Goal: Task Accomplishment & Management: Use online tool/utility

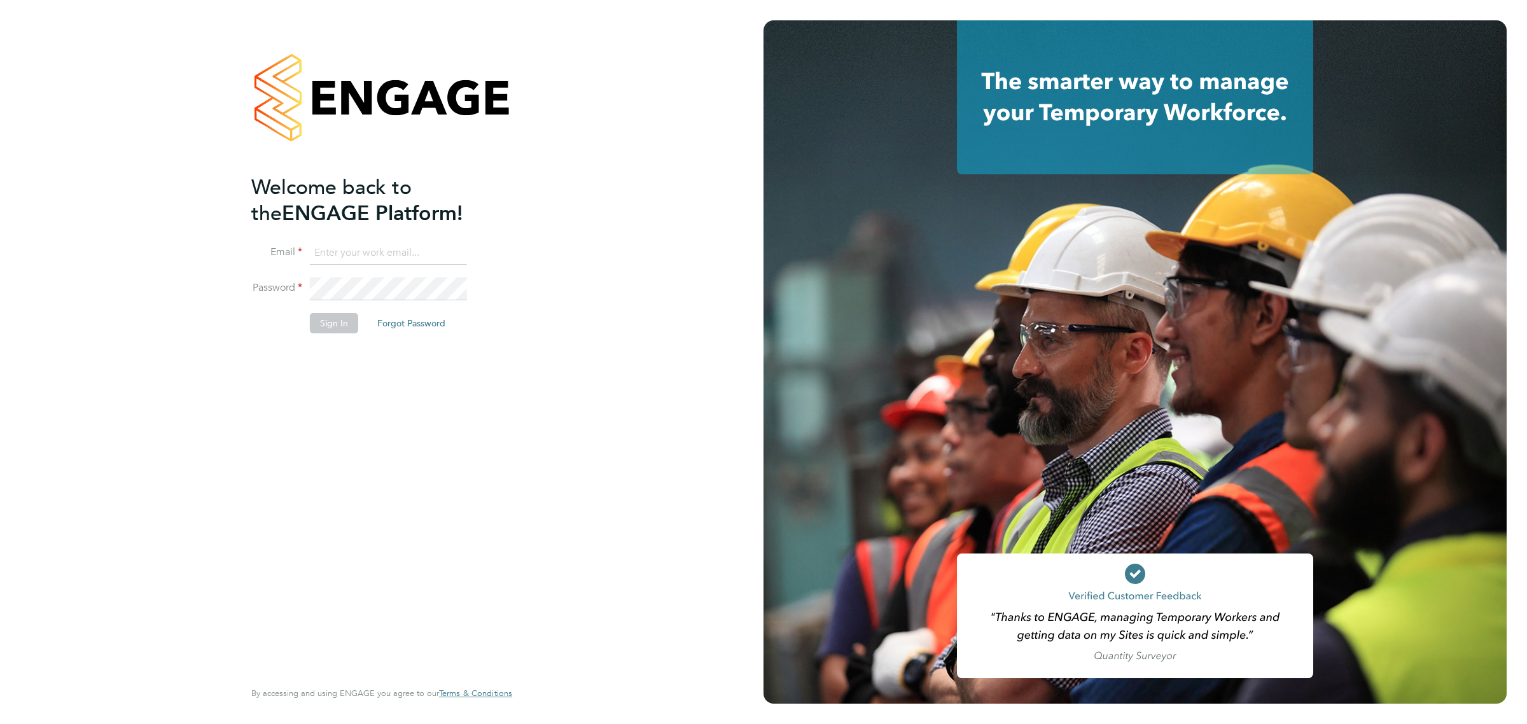
type input "[EMAIL_ADDRESS][DOMAIN_NAME]"
click at [351, 323] on button "Sign In" at bounding box center [334, 323] width 48 height 20
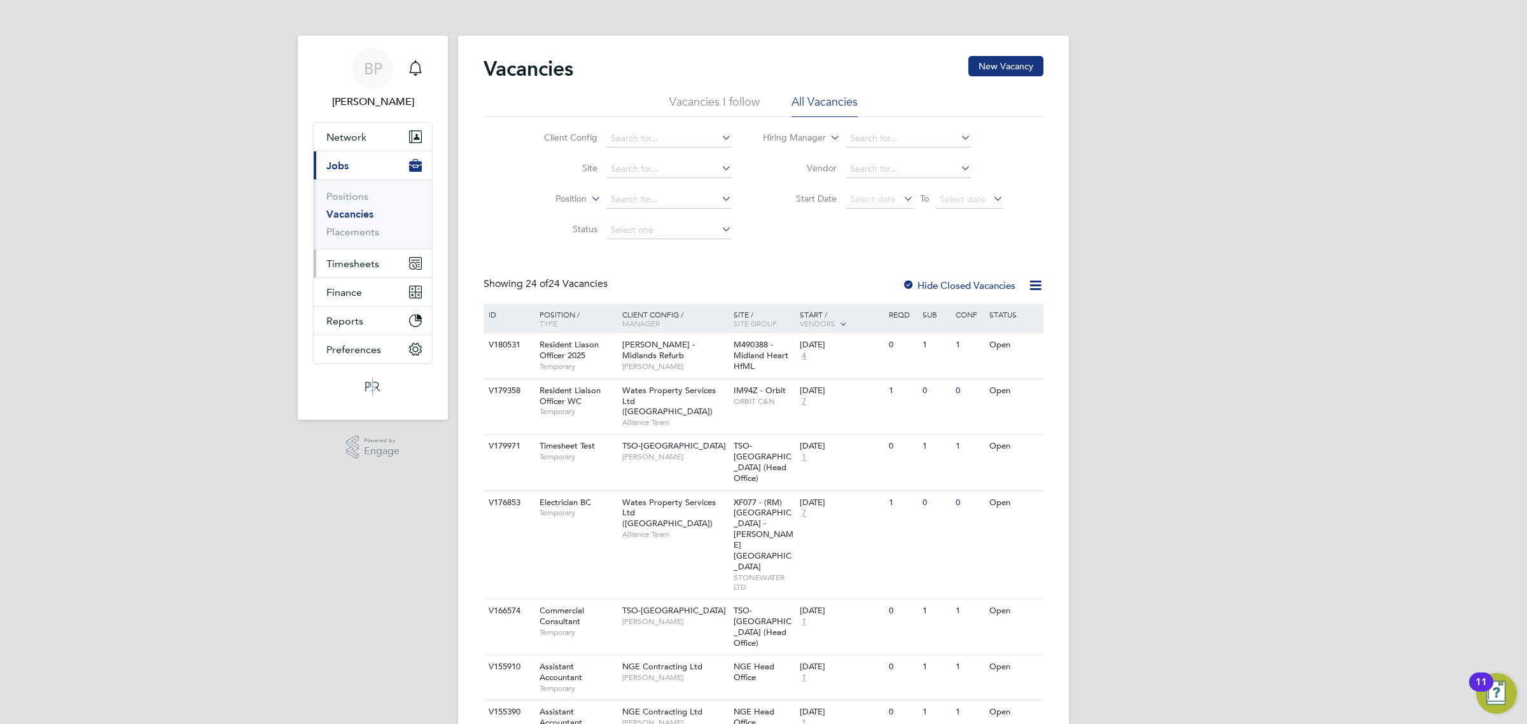
click at [354, 267] on span "Timesheets" at bounding box center [352, 264] width 53 height 12
click at [358, 228] on link "Timesheets" at bounding box center [352, 225] width 53 height 12
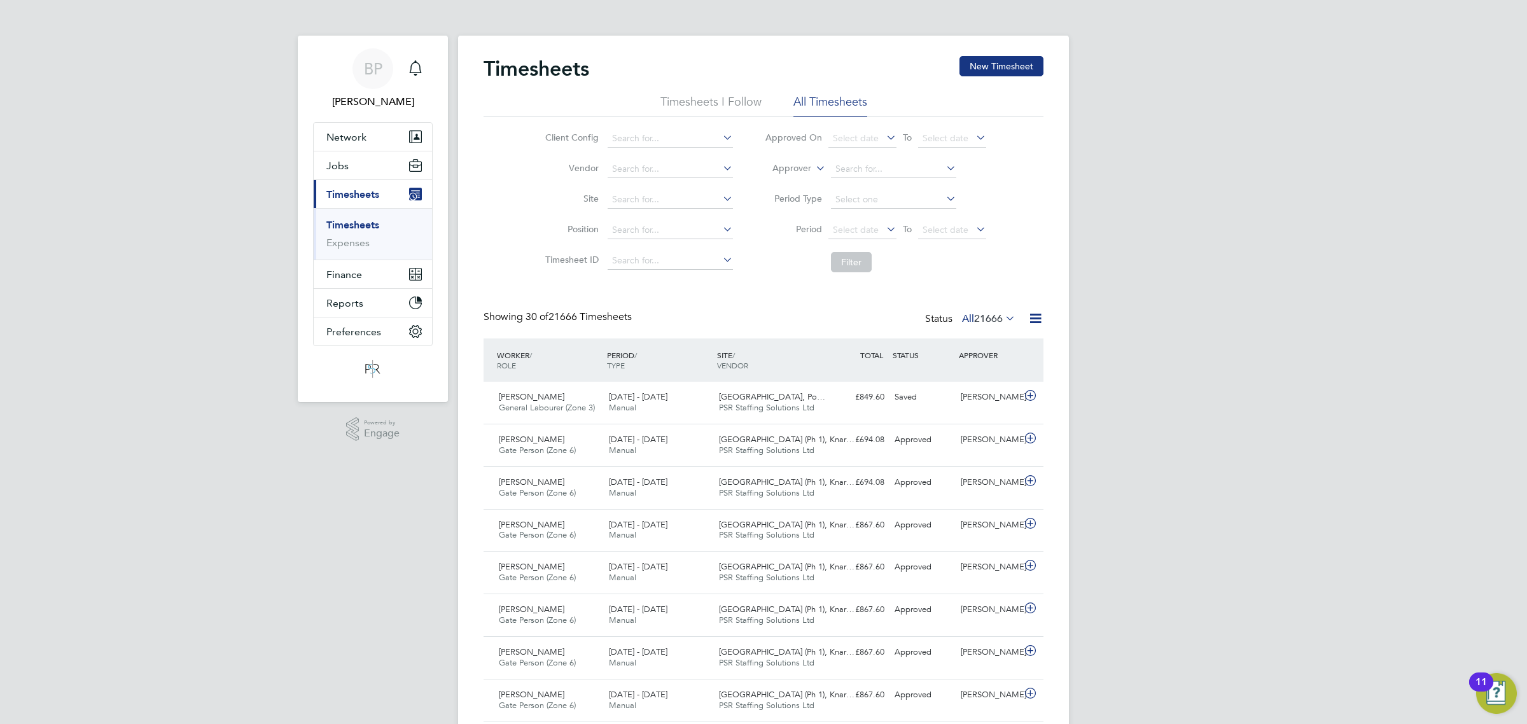
click at [1035, 318] on icon at bounding box center [1036, 319] width 16 height 16
click at [927, 355] on li "Export Timesheets" at bounding box center [956, 349] width 169 height 18
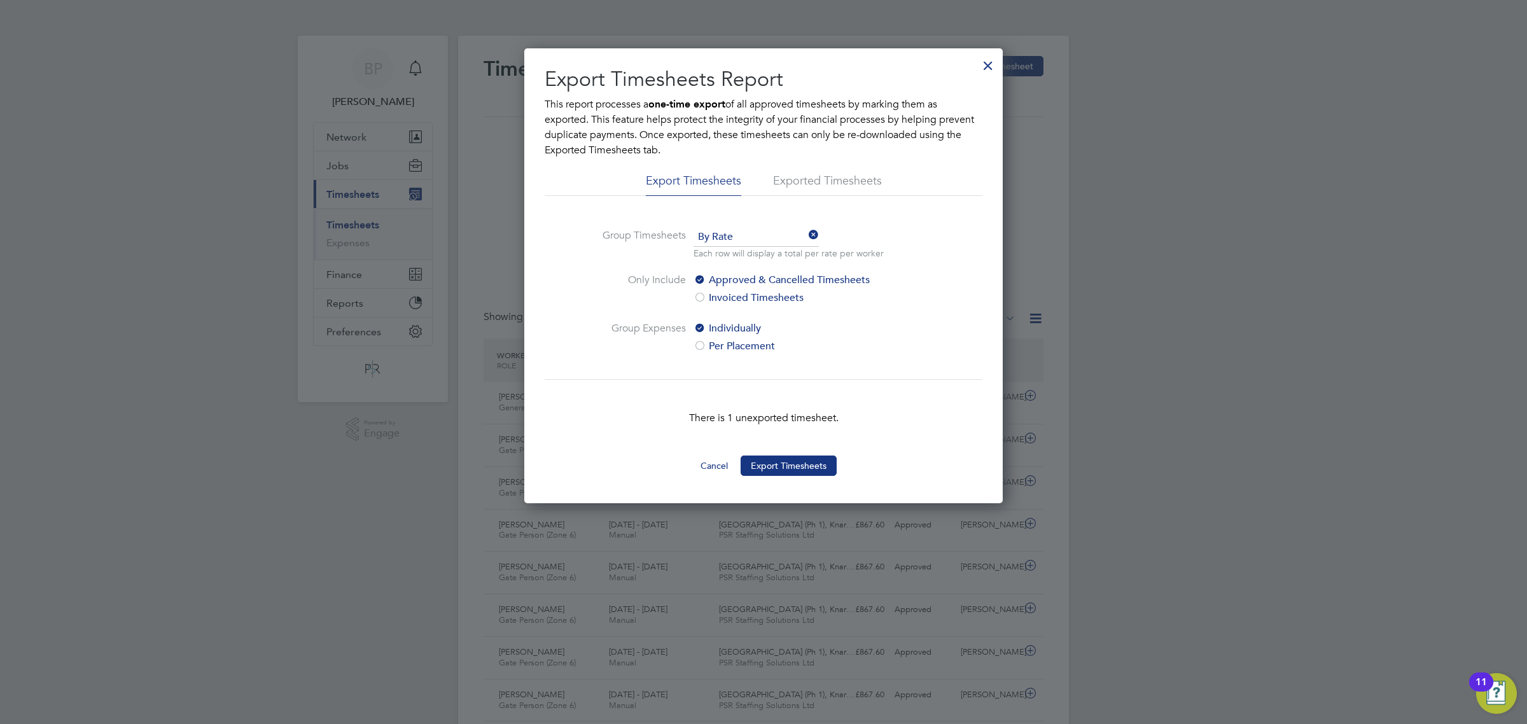
click at [984, 64] on div at bounding box center [988, 62] width 23 height 23
